Goal: Task Accomplishment & Management: Use online tool/utility

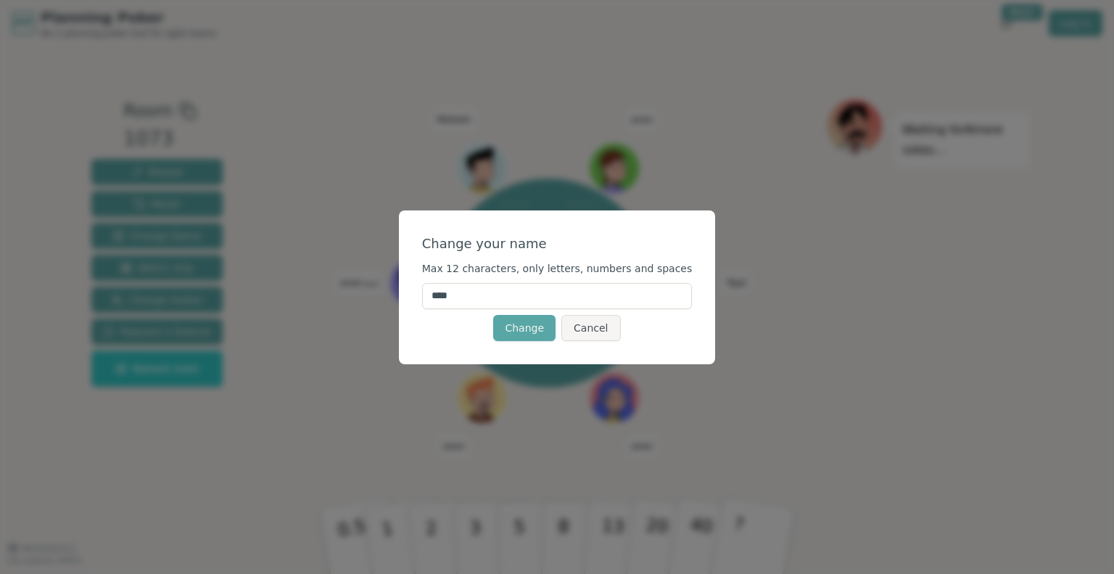
click at [503, 297] on input "****" at bounding box center [557, 296] width 270 height 26
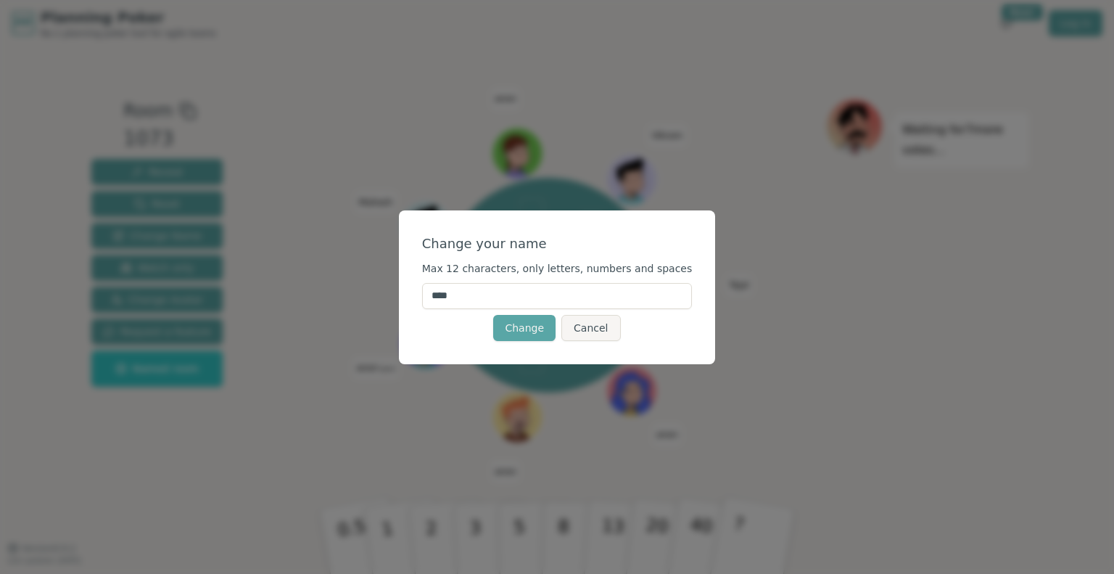
click at [503, 297] on input "****" at bounding box center [557, 296] width 270 height 26
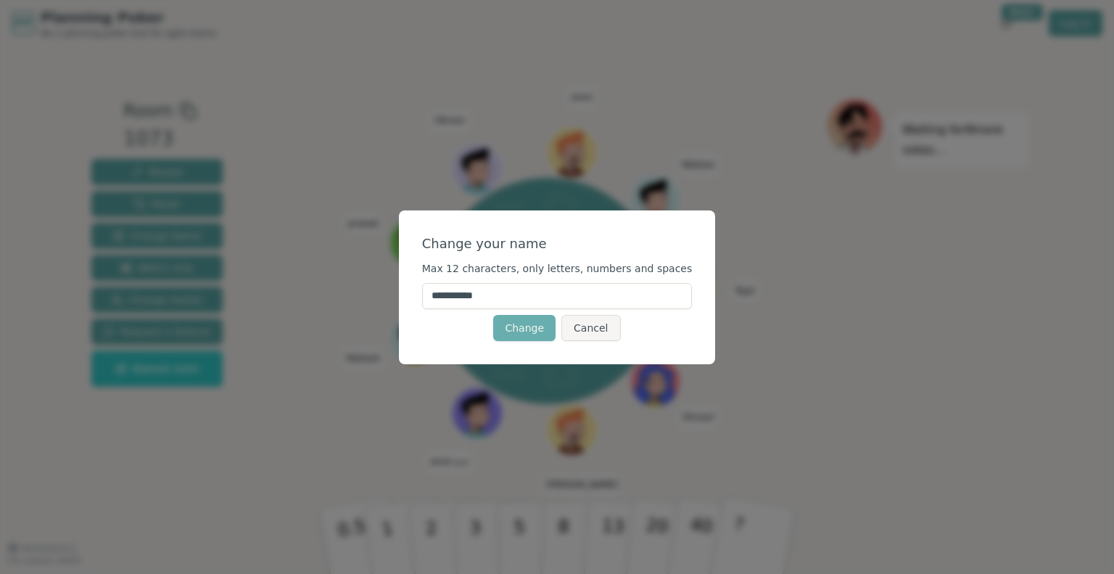
type input "**********"
click at [519, 330] on button "Change" at bounding box center [524, 328] width 62 height 26
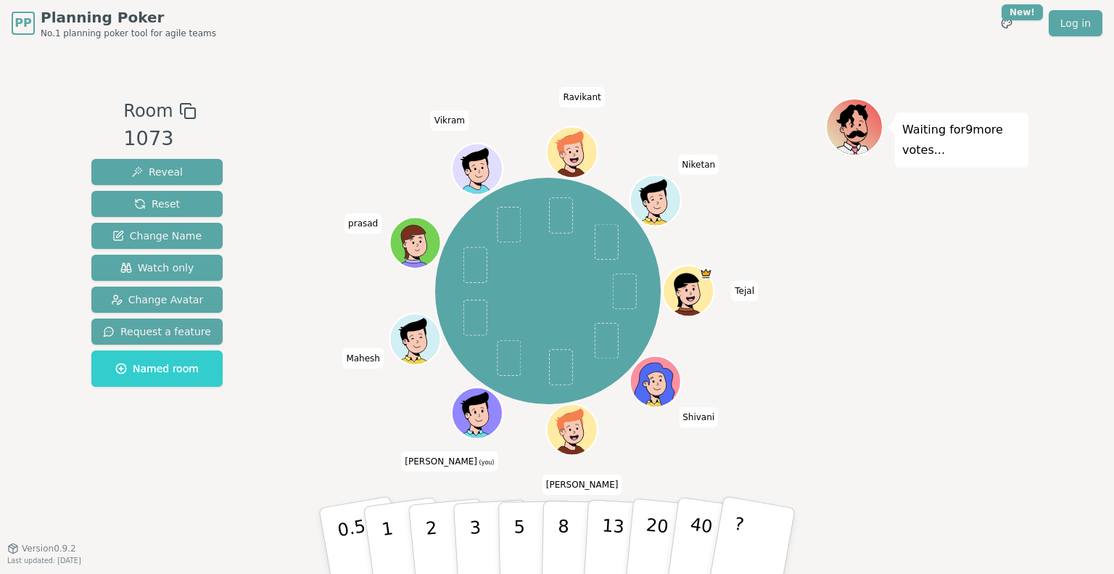
click at [465, 413] on icon at bounding box center [467, 415] width 8 height 7
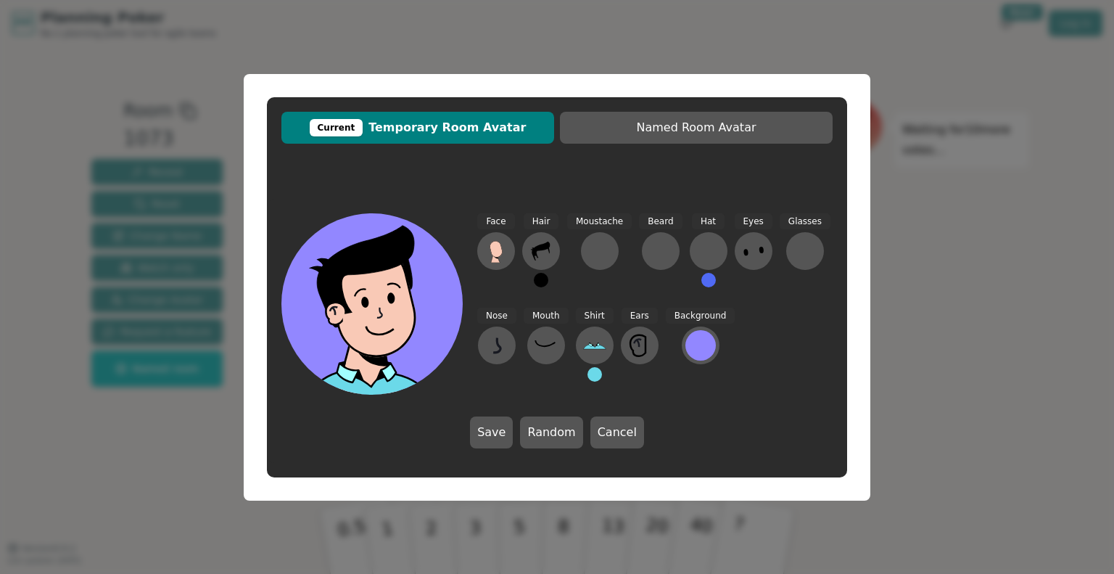
click at [490, 127] on span "Current Temporary Room Avatar" at bounding box center [418, 127] width 258 height 17
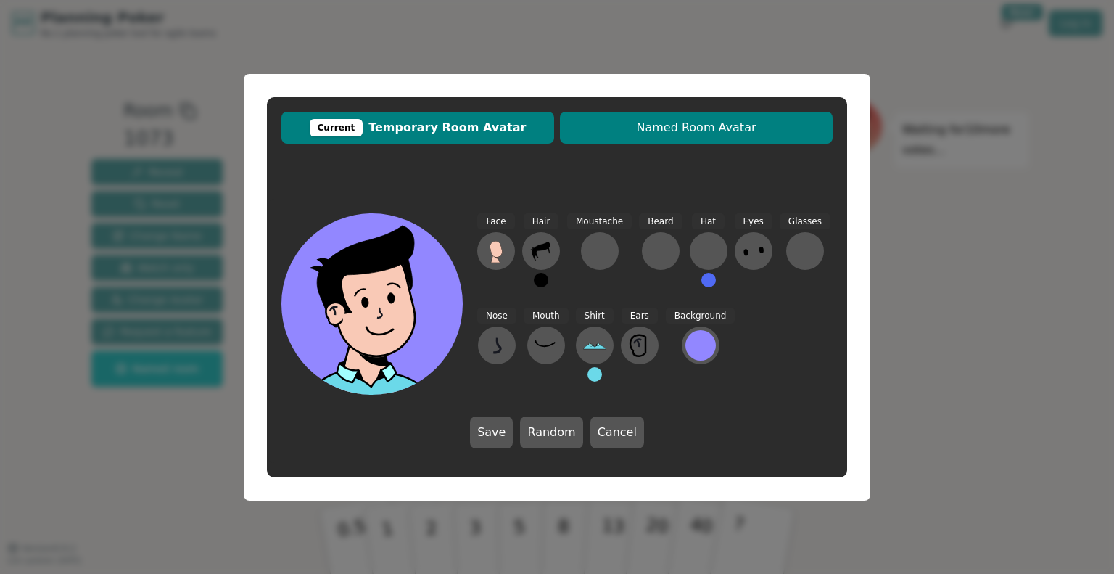
click at [641, 138] on button "Named Room Avatar" at bounding box center [696, 128] width 273 height 32
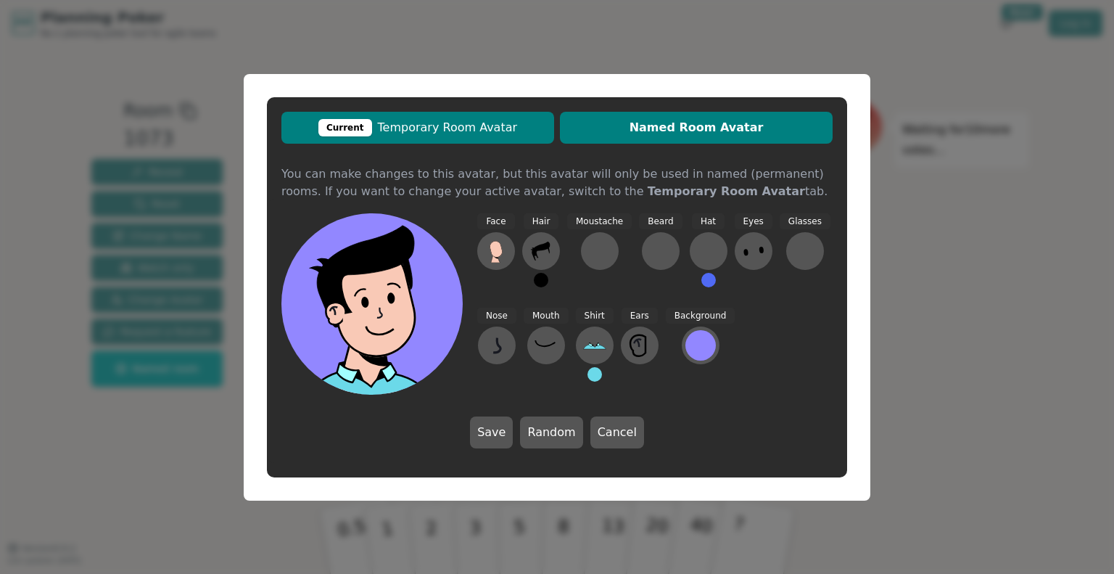
click at [442, 123] on span "Current Temporary Room Avatar" at bounding box center [418, 127] width 258 height 17
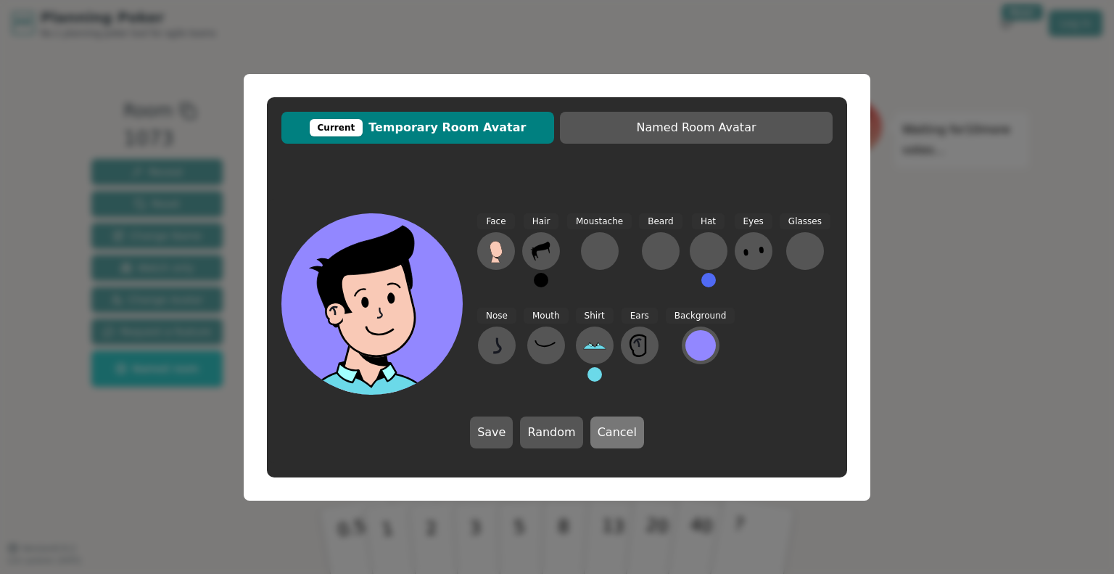
click at [624, 429] on button "Cancel" at bounding box center [617, 432] width 54 height 32
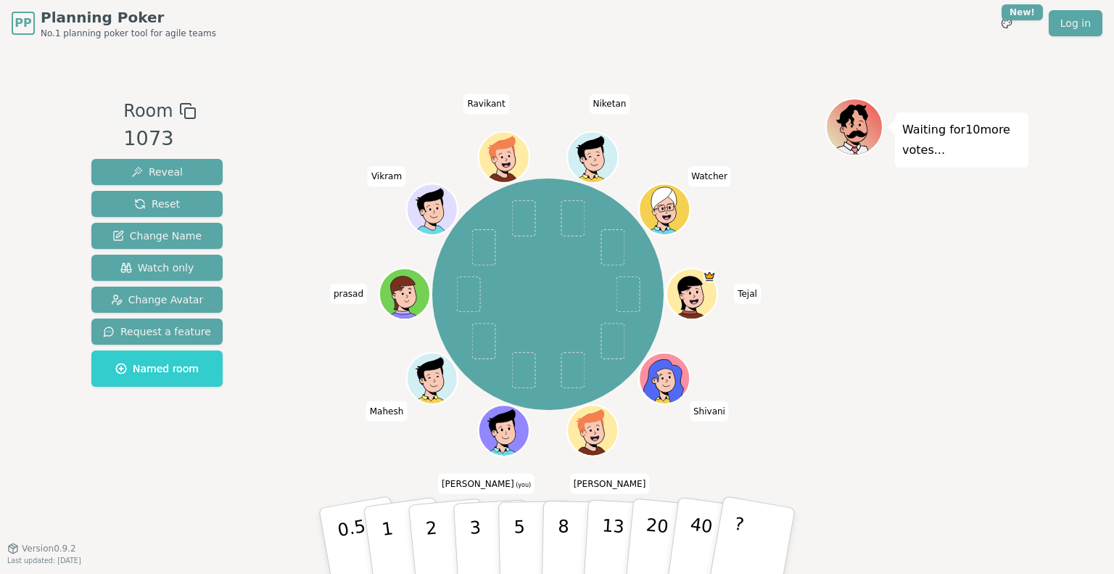
click at [513, 431] on div at bounding box center [504, 445] width 49 height 44
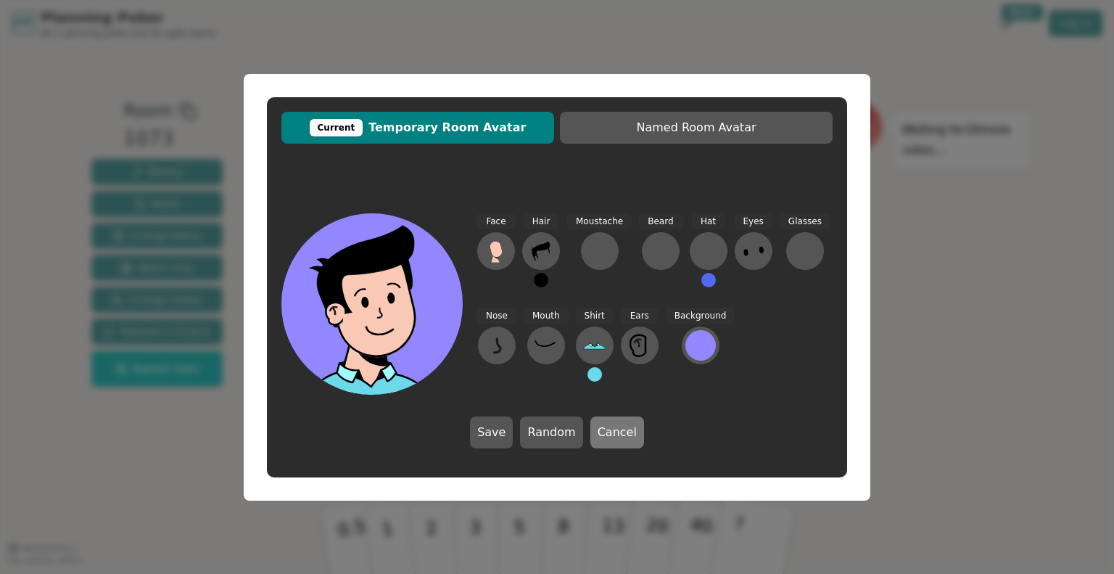
click at [608, 432] on button "Cancel" at bounding box center [617, 432] width 54 height 32
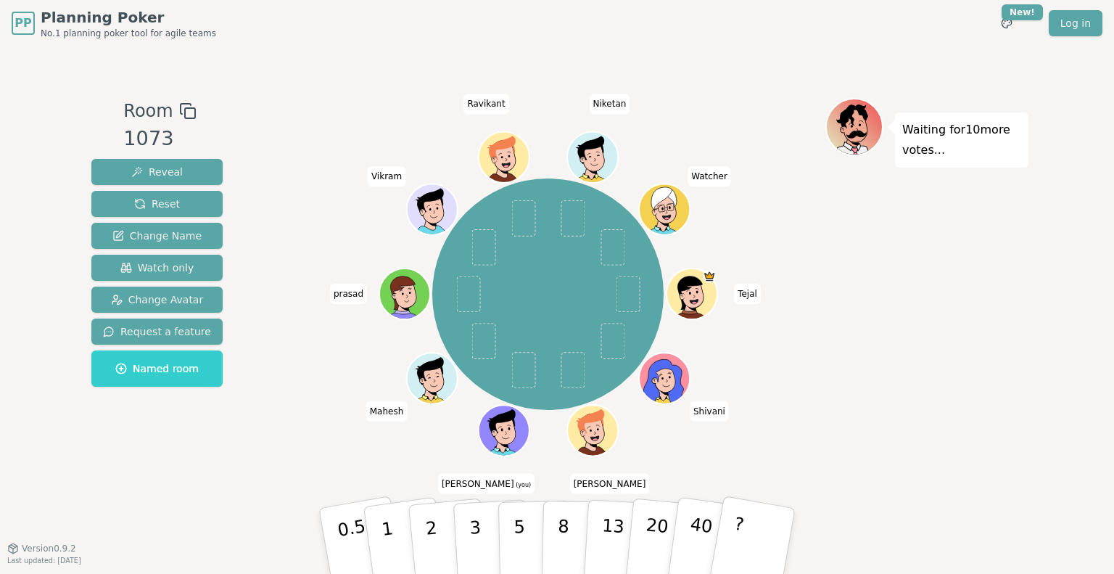
drag, startPoint x: 477, startPoint y: 479, endPoint x: 463, endPoint y: 437, distance: 44.3
click at [463, 437] on div "[PERSON_NAME] [PERSON_NAME] [PERSON_NAME] (you) [PERSON_NAME] Vikram [PERSON_NA…" at bounding box center [547, 294] width 555 height 340
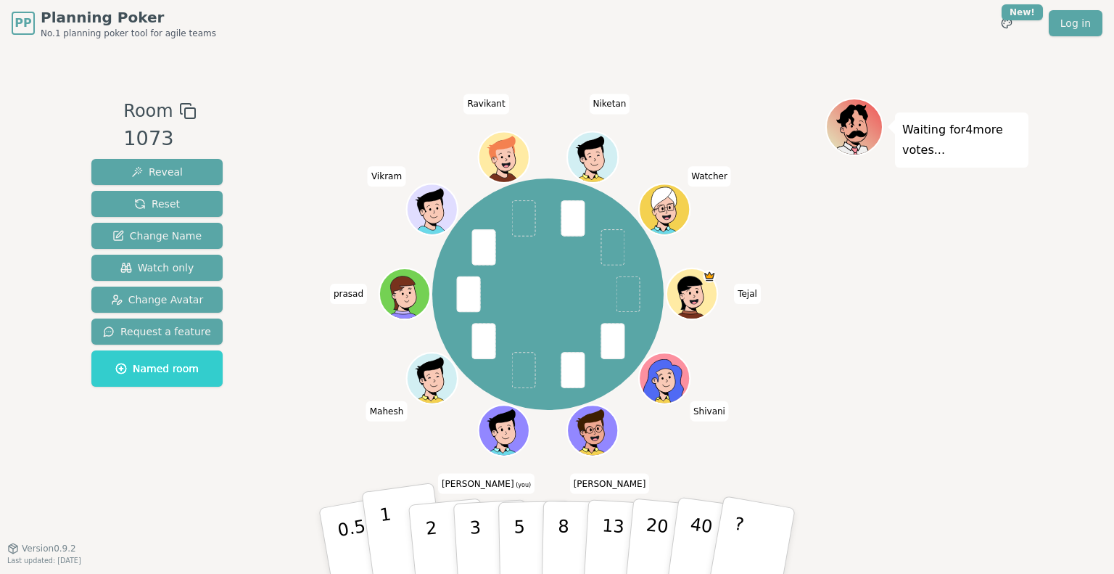
click at [389, 526] on p "1" at bounding box center [390, 542] width 22 height 79
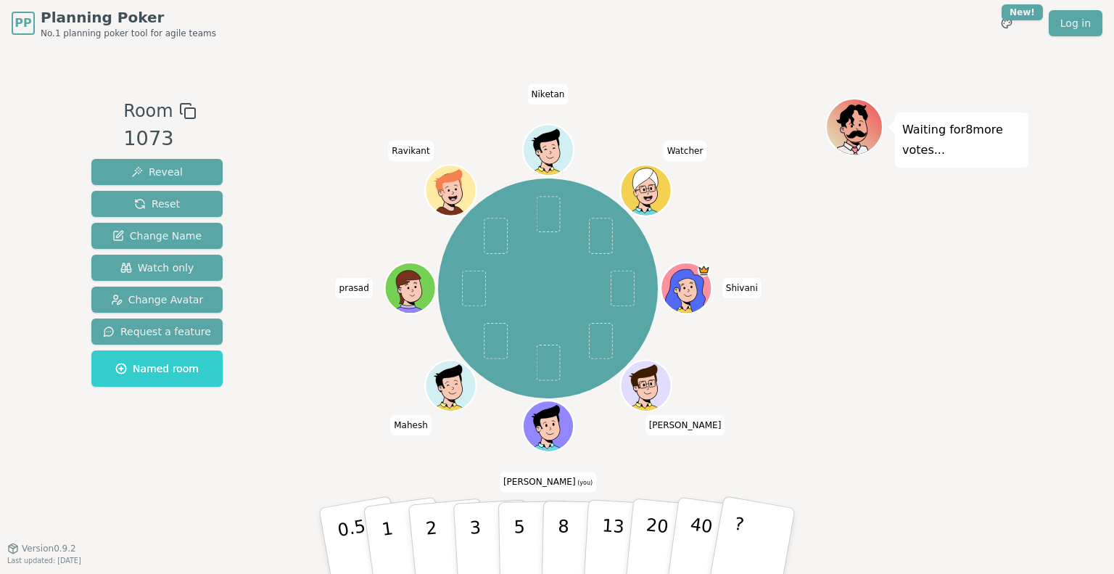
click at [554, 433] on icon at bounding box center [550, 434] width 25 height 9
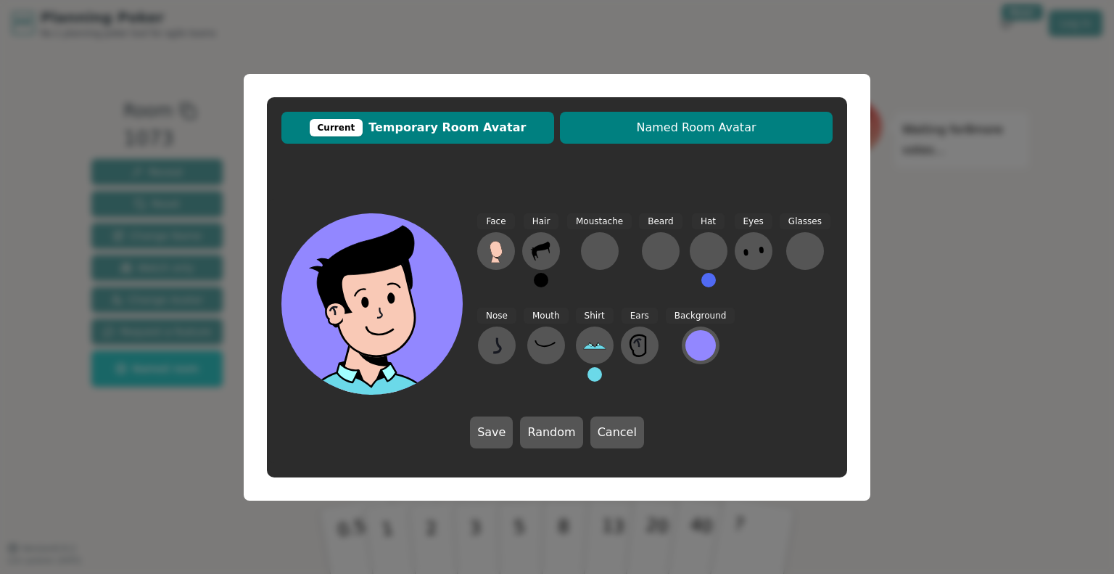
click at [641, 135] on span "Named Room Avatar" at bounding box center [696, 127] width 258 height 17
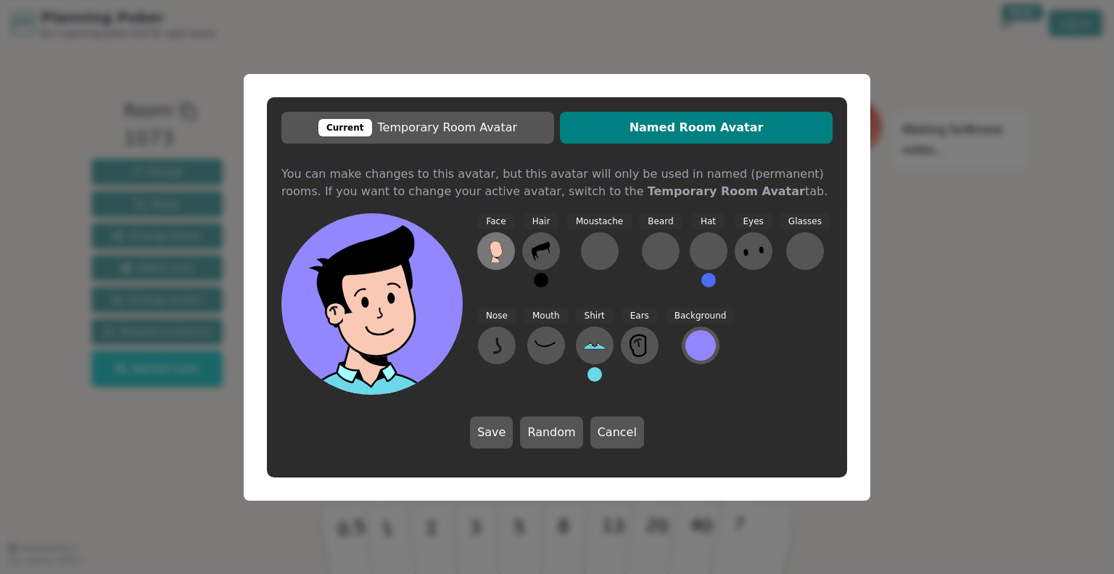
click at [498, 252] on icon at bounding box center [495, 249] width 12 height 16
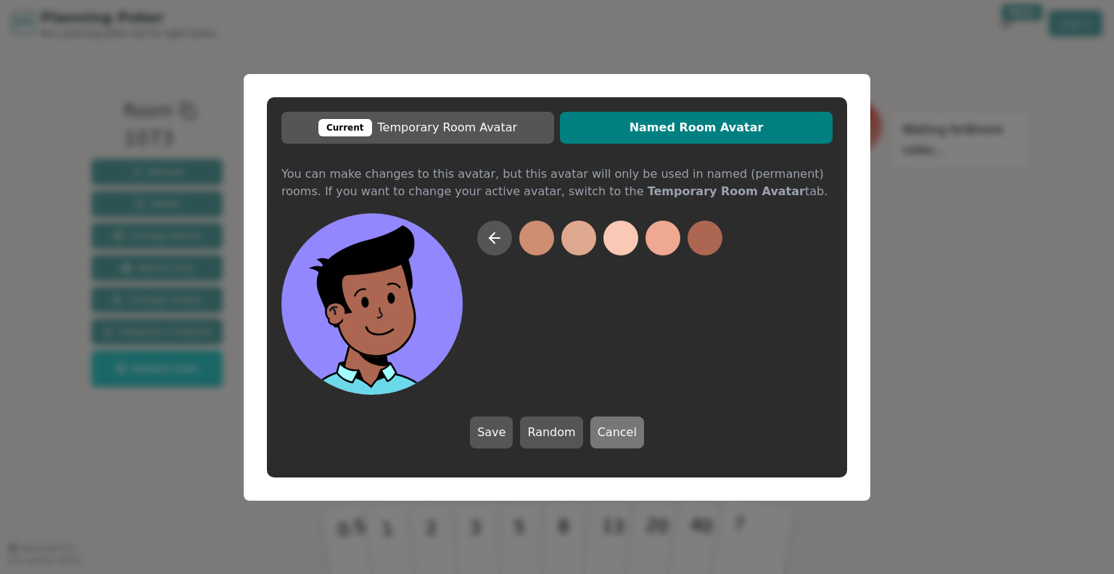
click at [613, 436] on button "Cancel" at bounding box center [617, 432] width 54 height 32
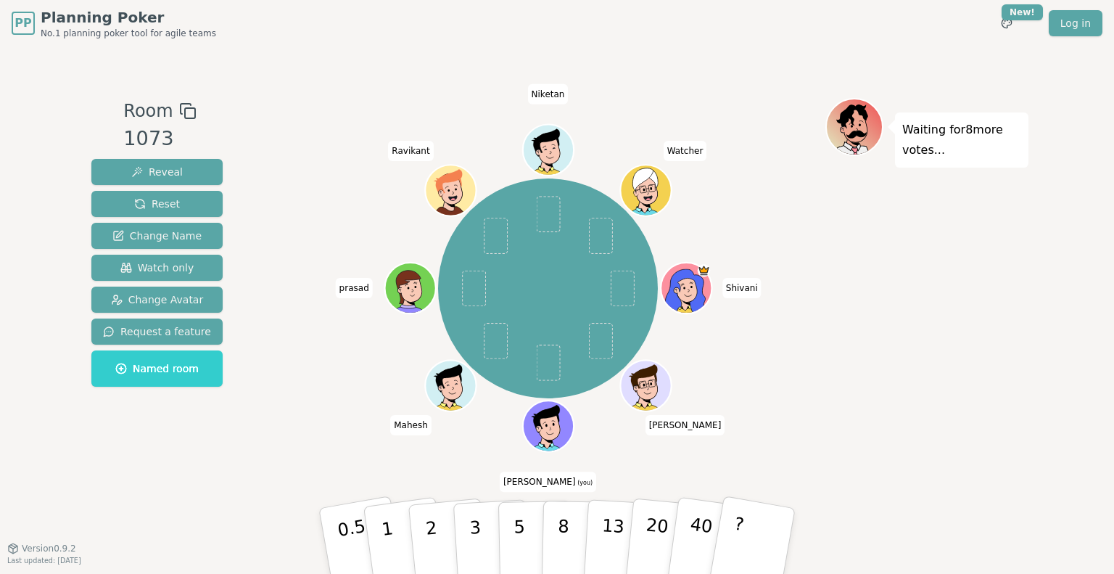
click at [866, 429] on div "Waiting for 8 more votes..." at bounding box center [926, 297] width 203 height 399
